Goal: Navigation & Orientation: Find specific page/section

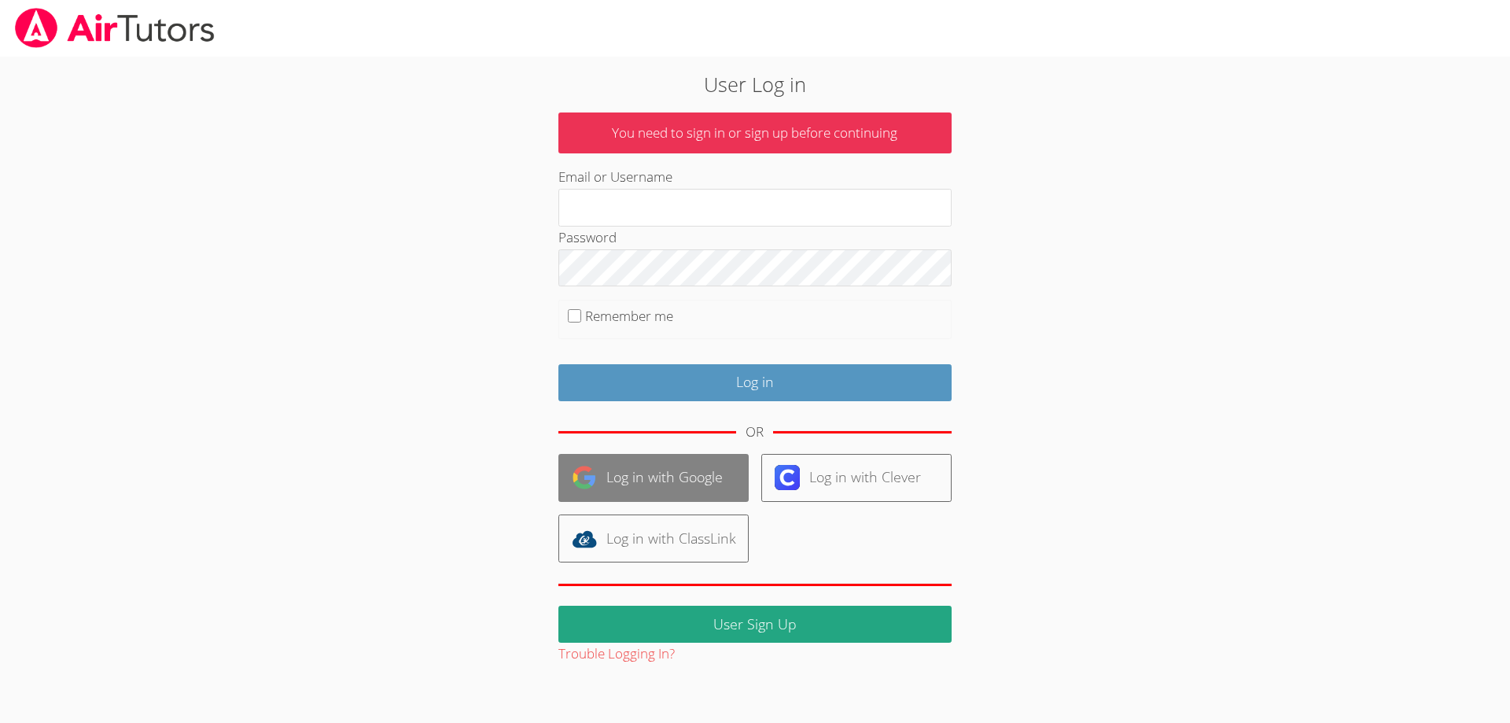
click at [705, 468] on link "Log in with Google" at bounding box center [653, 478] width 190 height 48
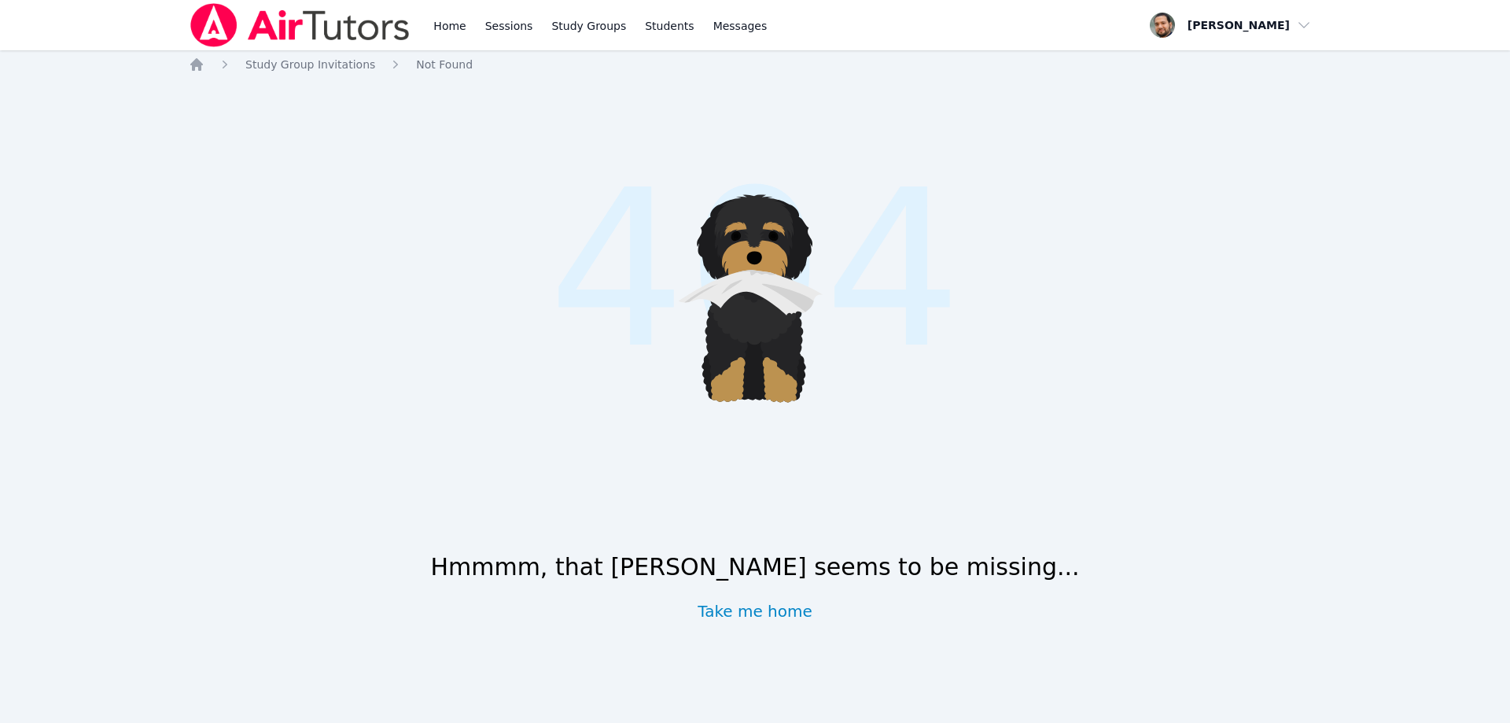
click at [215, 28] on img at bounding box center [300, 25] width 223 height 44
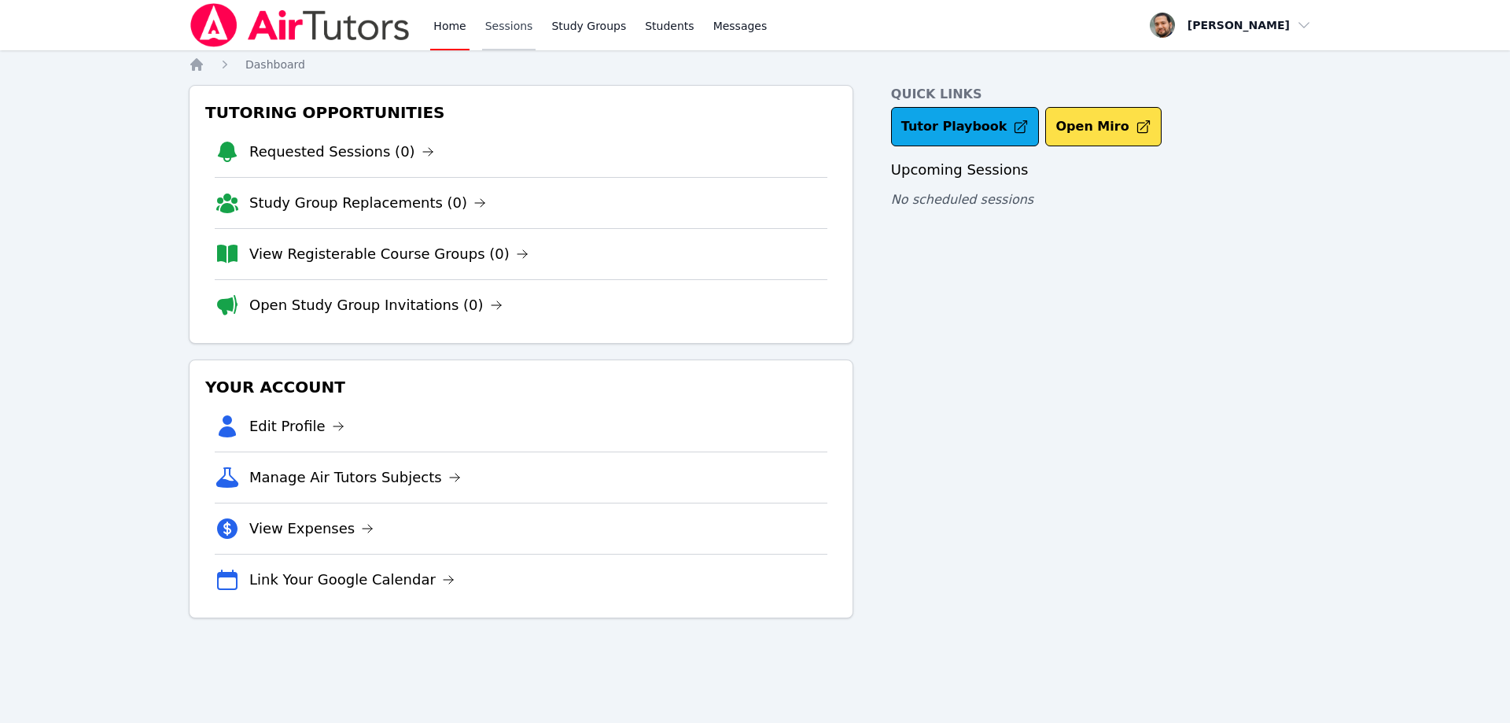
click at [502, 24] on link "Sessions" at bounding box center [509, 25] width 54 height 50
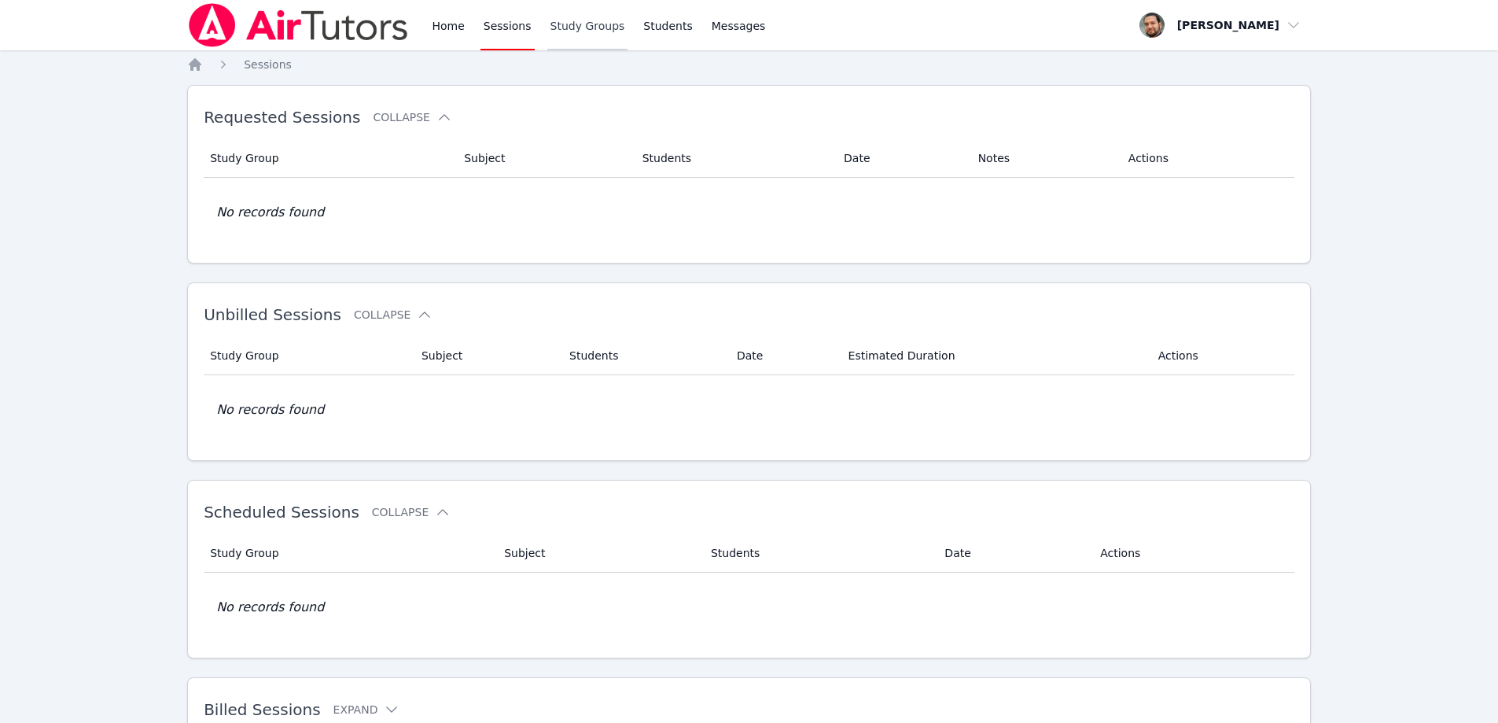
click at [580, 23] on link "Study Groups" at bounding box center [587, 25] width 81 height 50
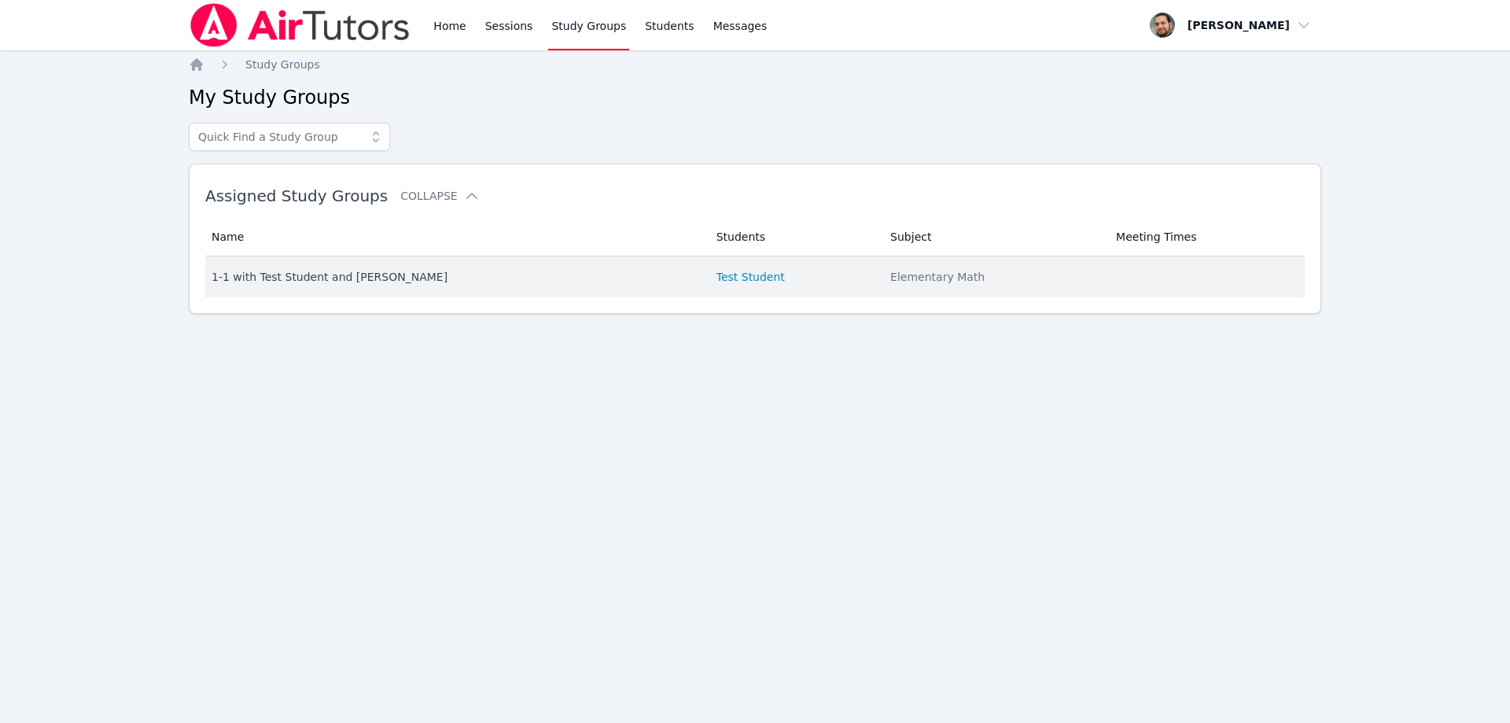
click at [360, 280] on div "1-1 with Test Student and [PERSON_NAME]" at bounding box center [455, 277] width 486 height 16
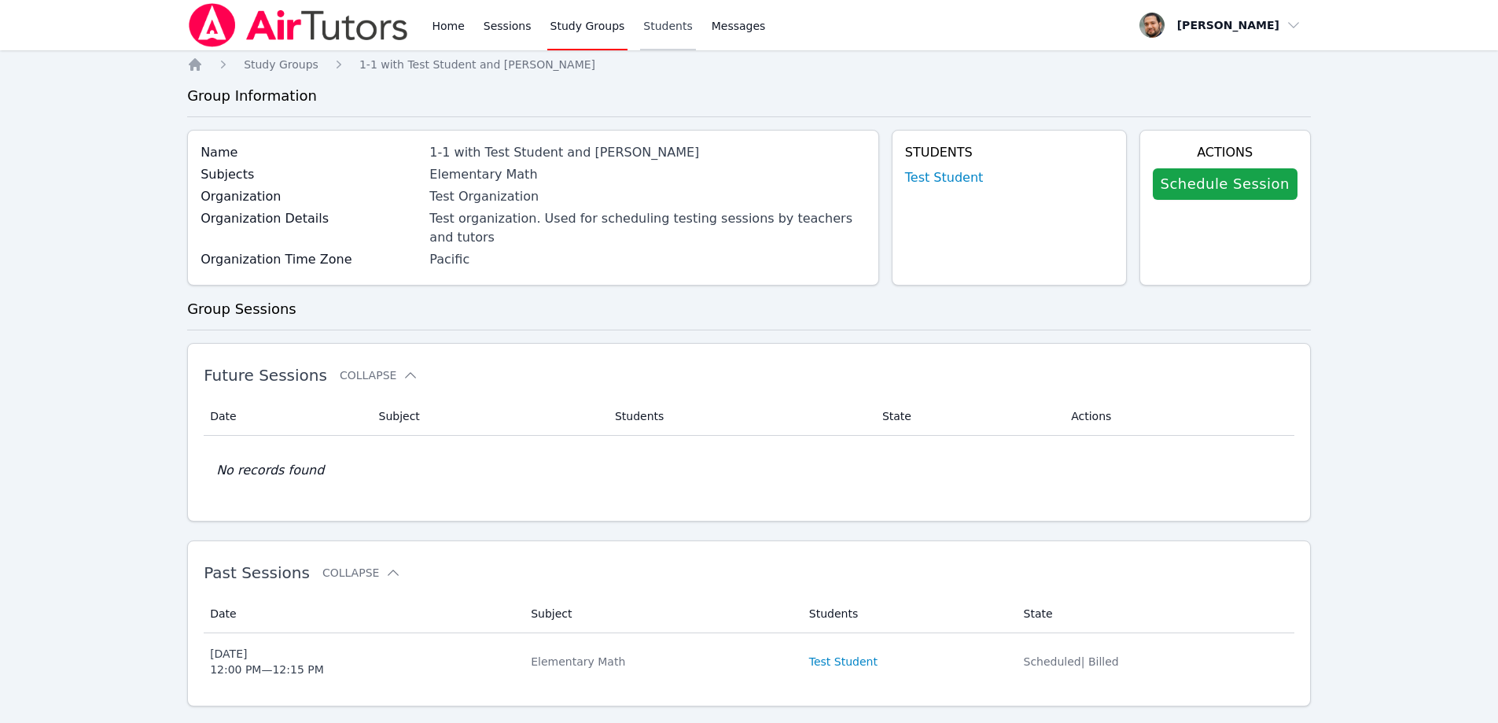
click at [644, 28] on link "Students" at bounding box center [667, 25] width 55 height 50
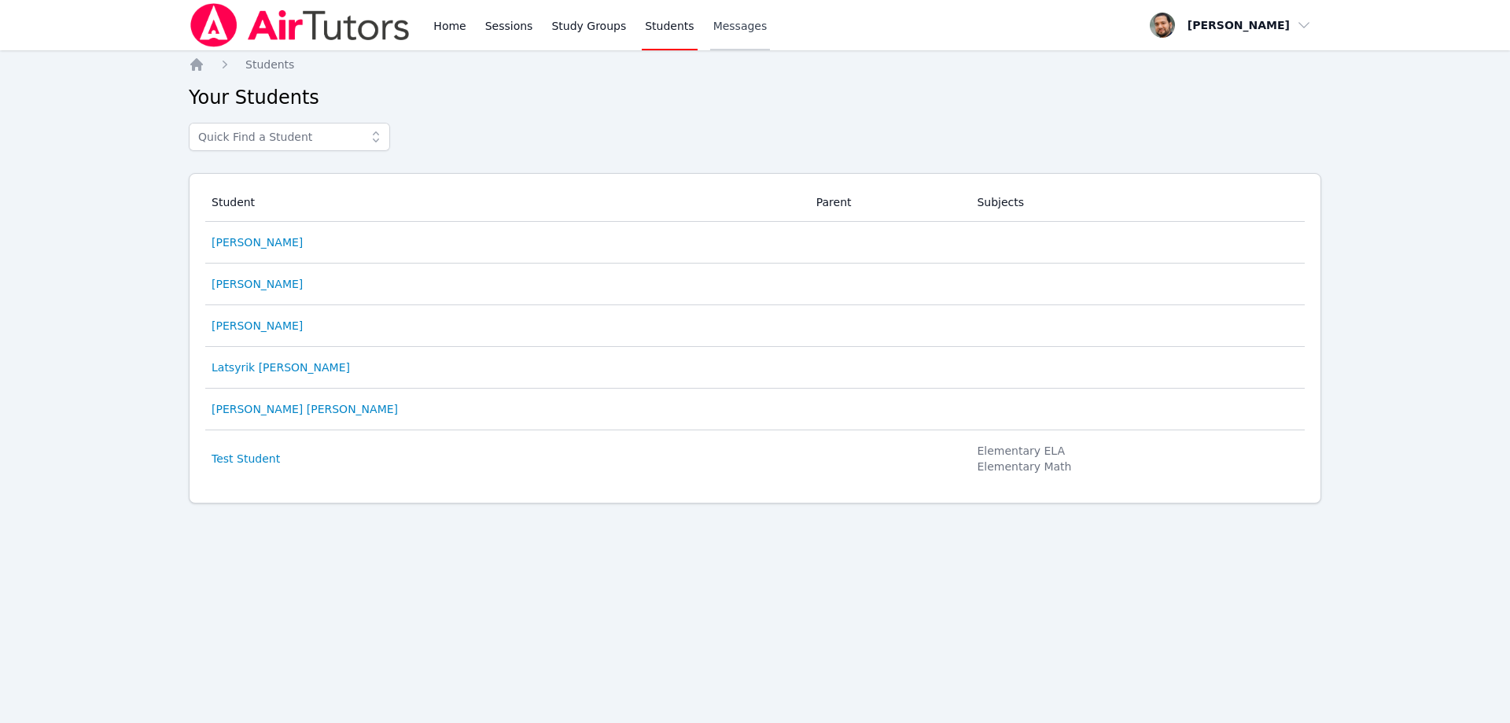
click at [713, 29] on span "Messages" at bounding box center [740, 26] width 54 height 16
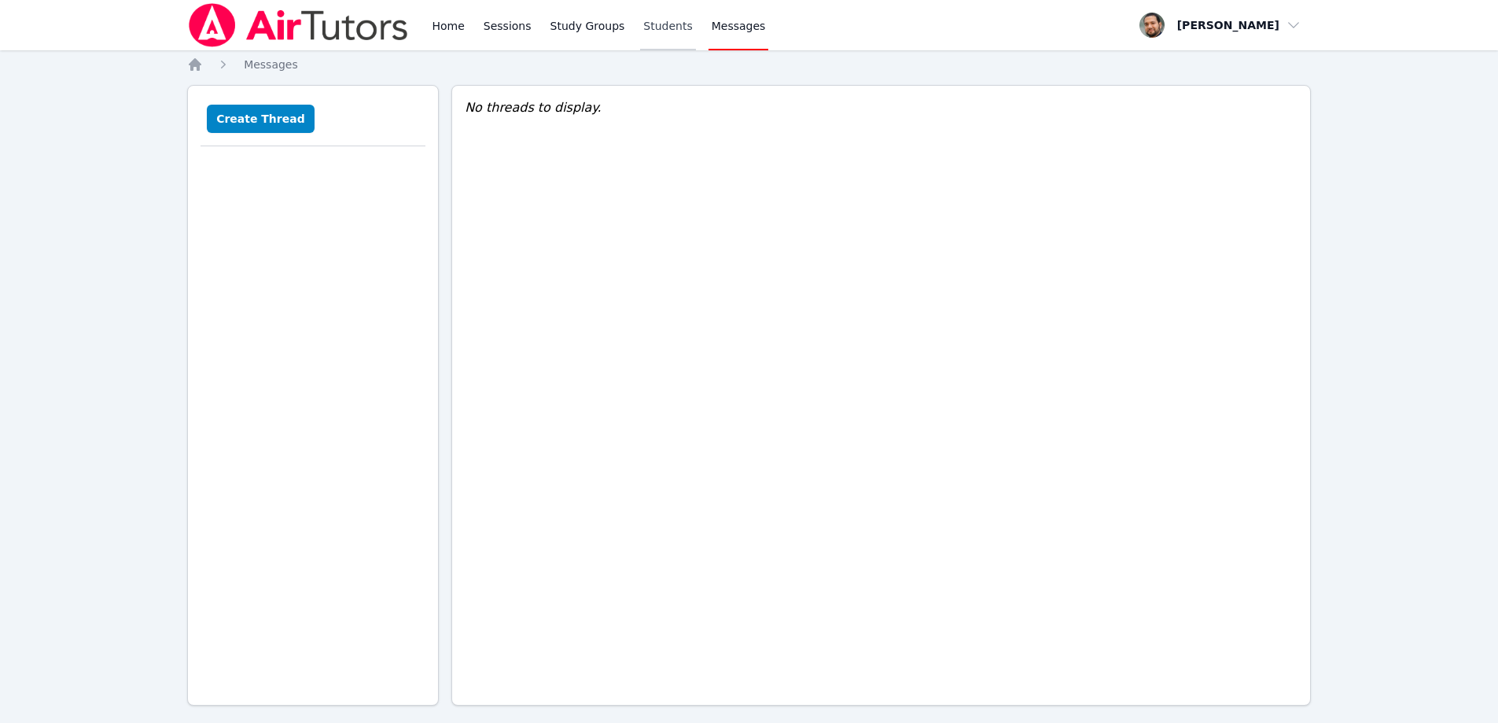
click at [653, 20] on link "Students" at bounding box center [667, 25] width 55 height 50
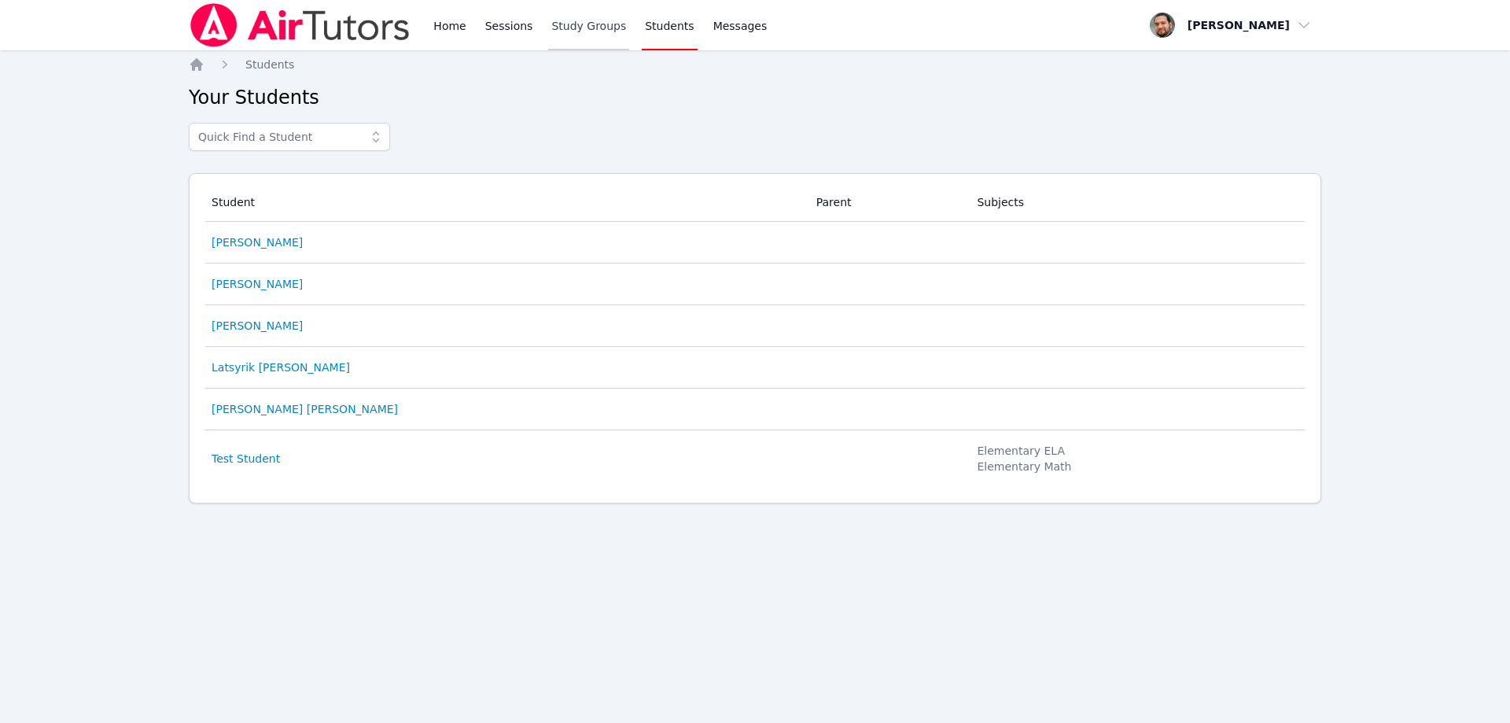
click at [598, 24] on link "Study Groups" at bounding box center [588, 25] width 81 height 50
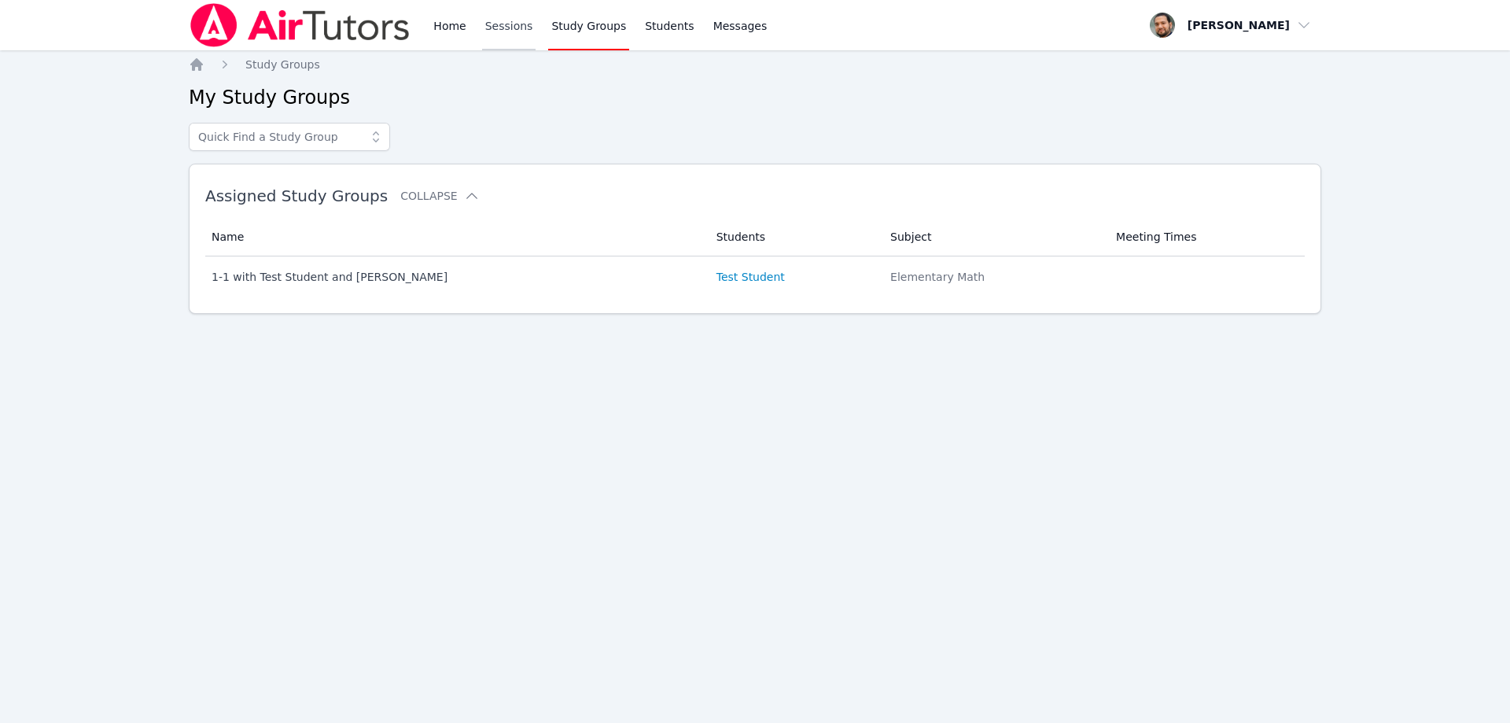
click at [523, 28] on link "Sessions" at bounding box center [509, 25] width 54 height 50
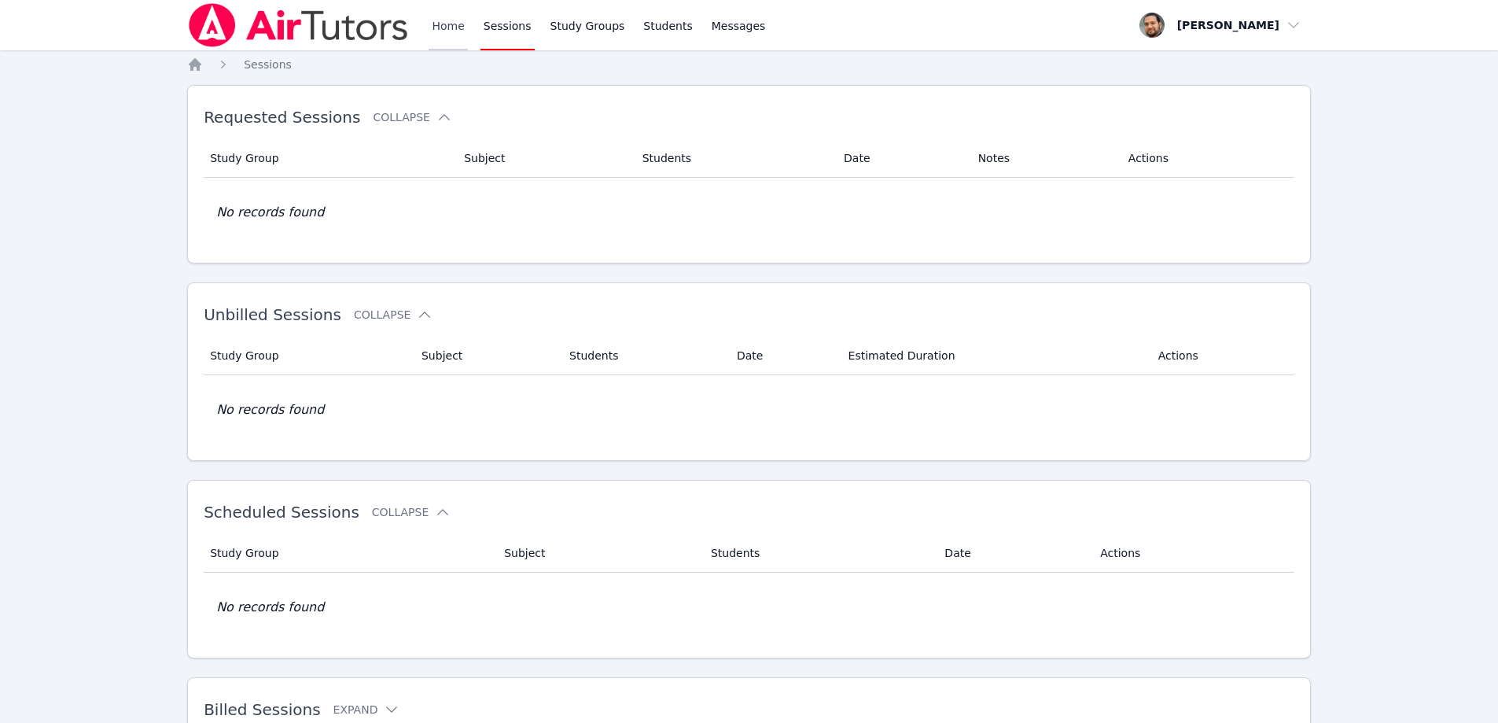
click at [462, 31] on link "Home" at bounding box center [448, 25] width 39 height 50
